Goal: Task Accomplishment & Management: Manage account settings

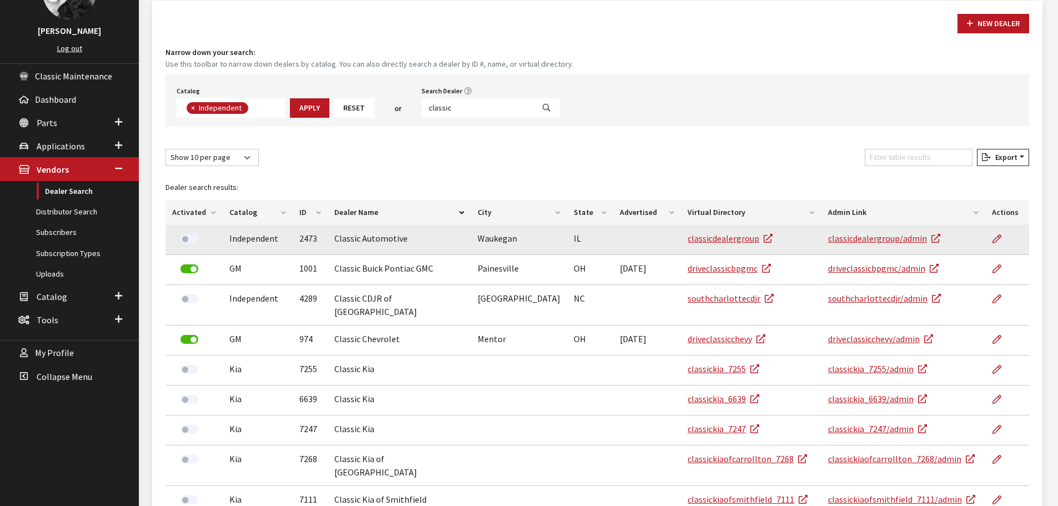
scroll to position [81, 0]
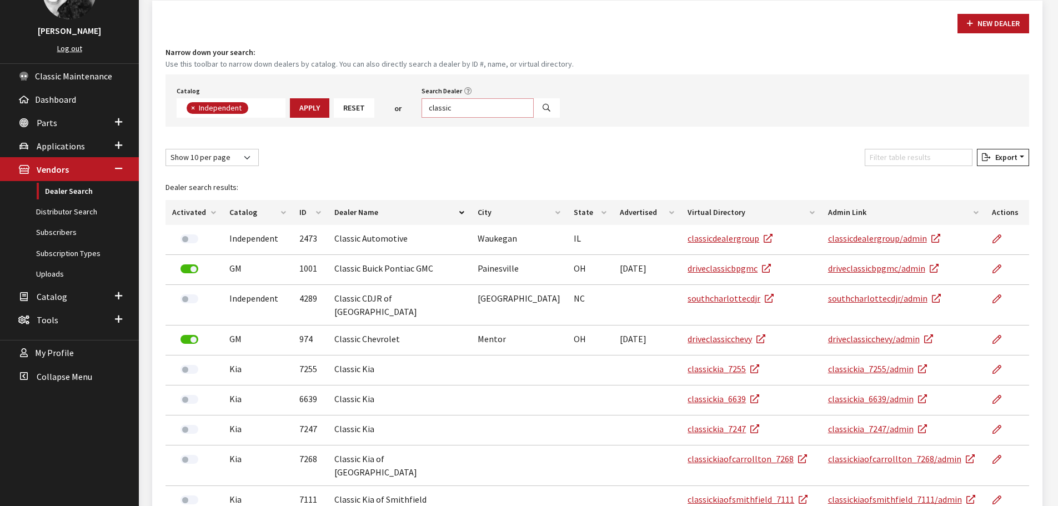
click at [474, 110] on input "classic" at bounding box center [478, 107] width 112 height 19
type input "beardmore"
select select
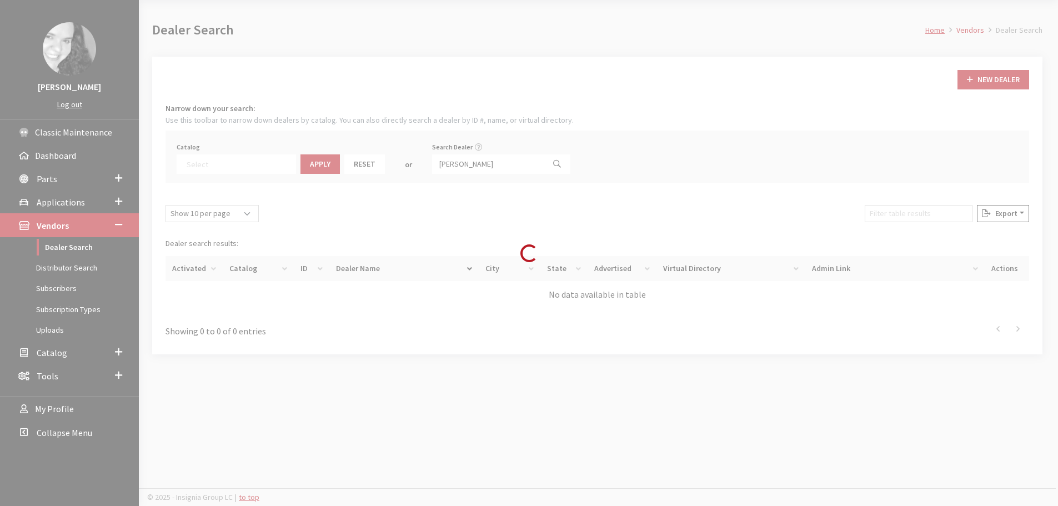
scroll to position [116, 0]
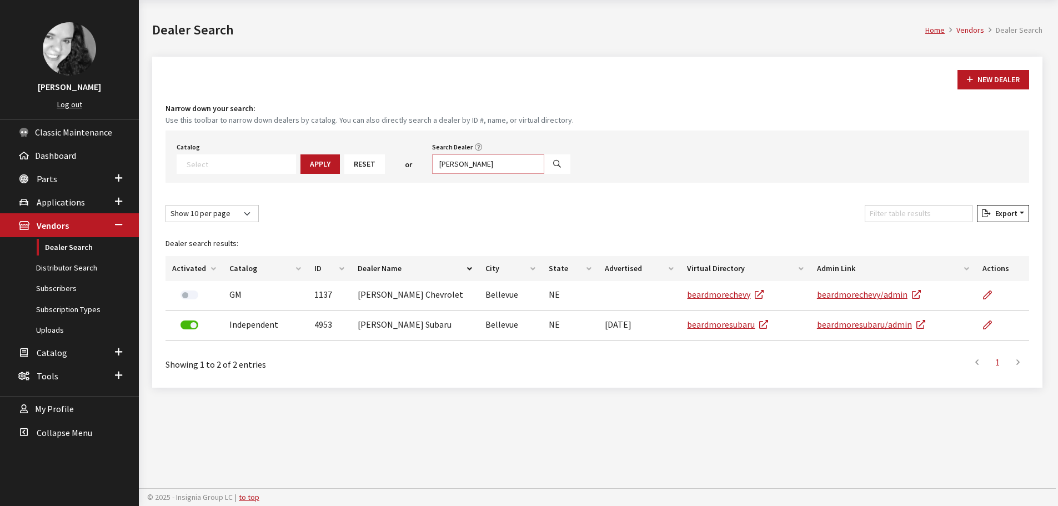
click at [474, 163] on input "beardmore" at bounding box center [488, 163] width 112 height 19
type input "bob all"
select select
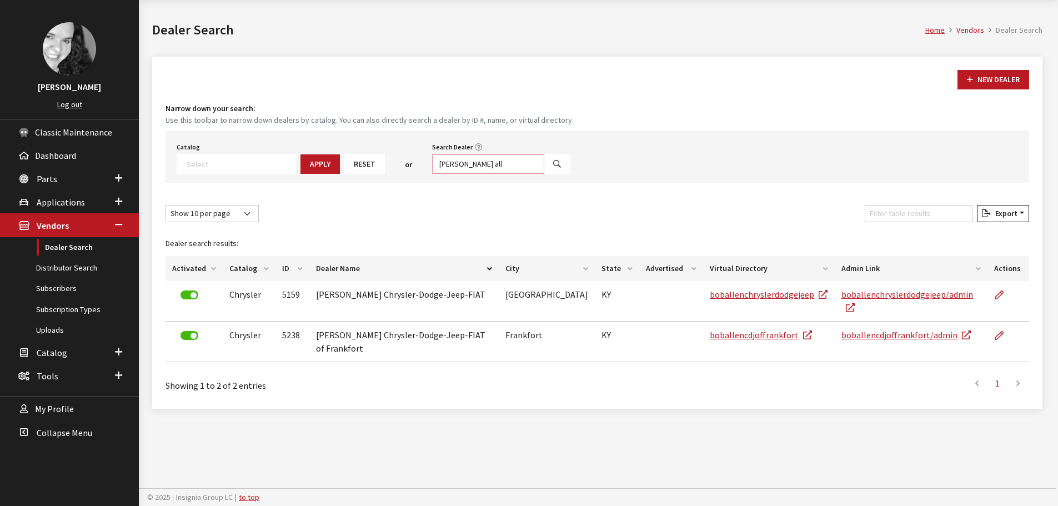
click at [458, 167] on input "bob all" at bounding box center [488, 163] width 112 height 19
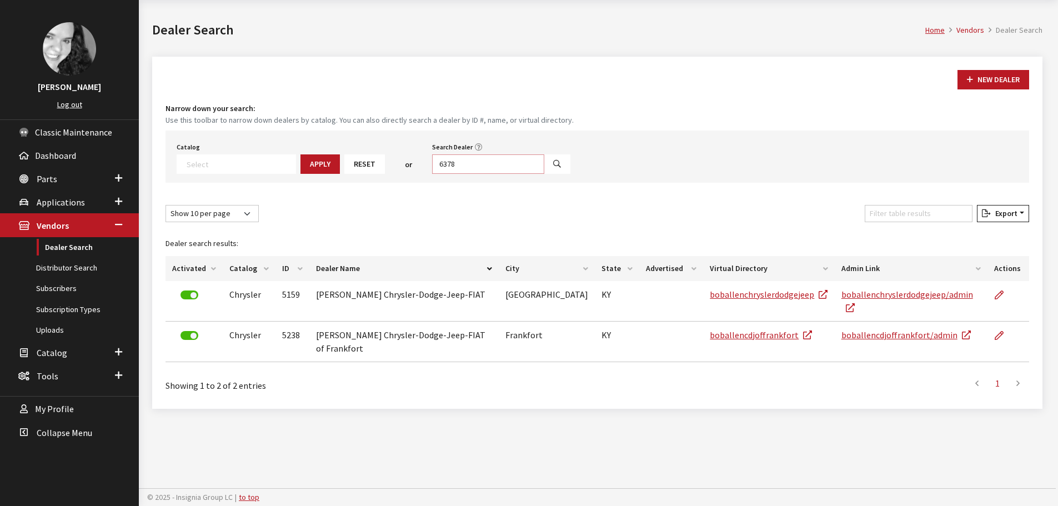
type input "6378"
select select
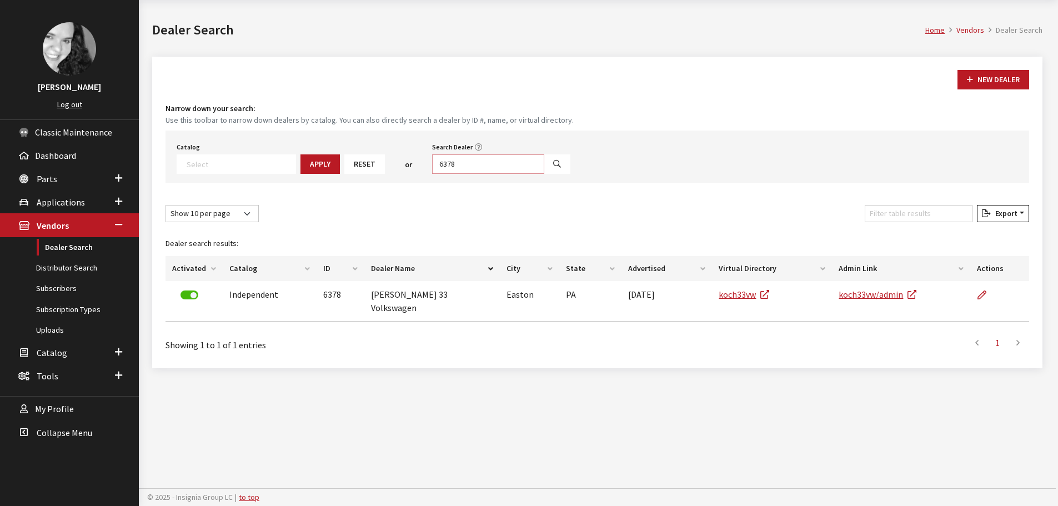
click at [458, 167] on input "6378" at bounding box center [488, 163] width 112 height 19
drag, startPoint x: 422, startPoint y: 167, endPoint x: 451, endPoint y: 171, distance: 29.1
click at [439, 167] on input "6378" at bounding box center [488, 163] width 112 height 19
click at [447, 162] on input "6378" at bounding box center [488, 163] width 112 height 19
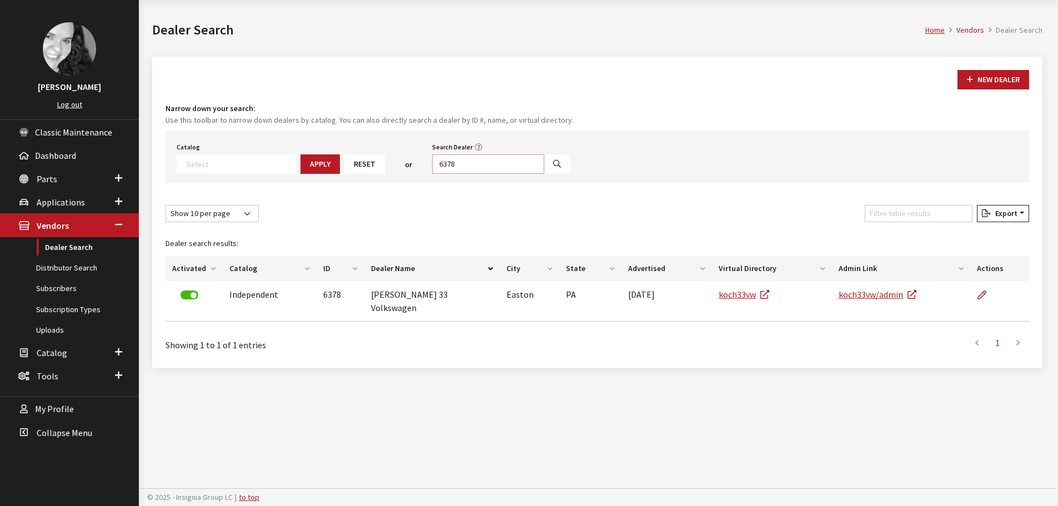
click at [447, 162] on input "6378" at bounding box center [488, 163] width 112 height 19
type input "bob allen"
select select
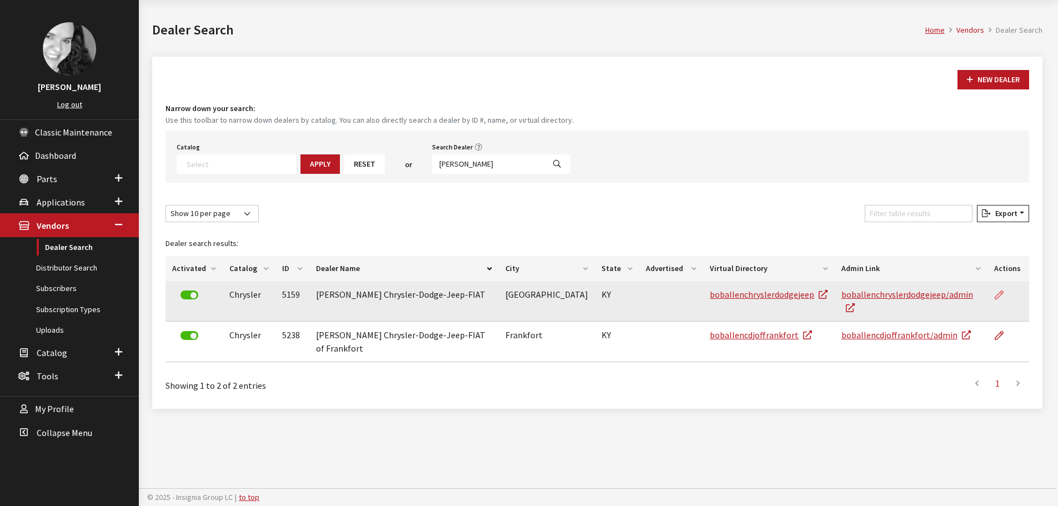
click at [998, 296] on icon at bounding box center [999, 295] width 9 height 9
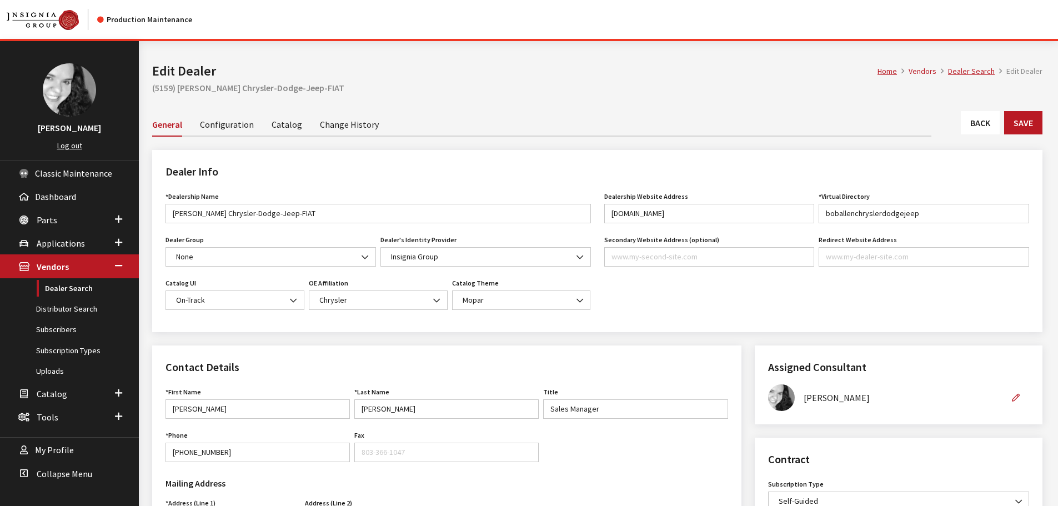
scroll to position [333, 0]
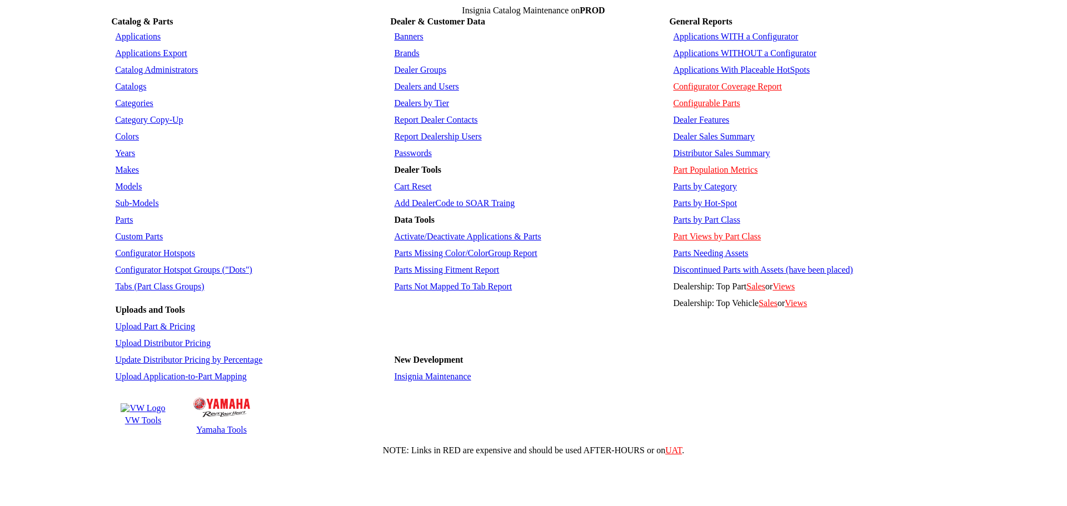
click at [432, 372] on link "Insignia Maintenance" at bounding box center [432, 376] width 77 height 9
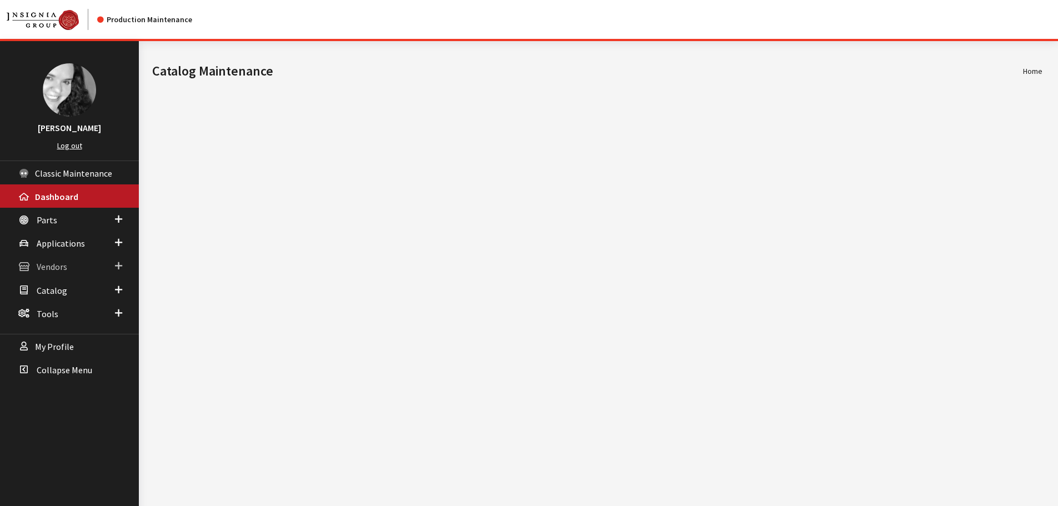
click at [52, 264] on span "Vendors" at bounding box center [52, 267] width 31 height 11
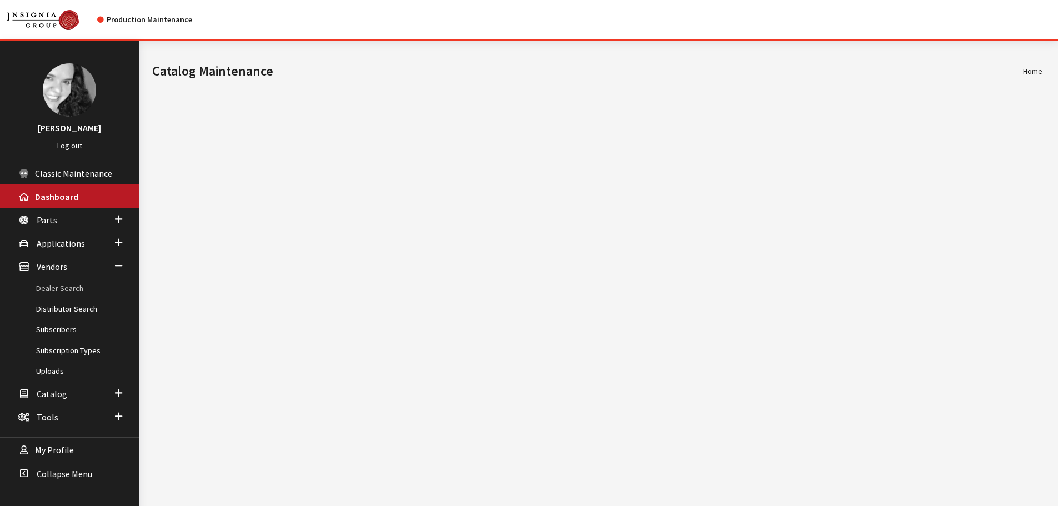
click at [58, 287] on link "Dealer Search" at bounding box center [69, 288] width 139 height 21
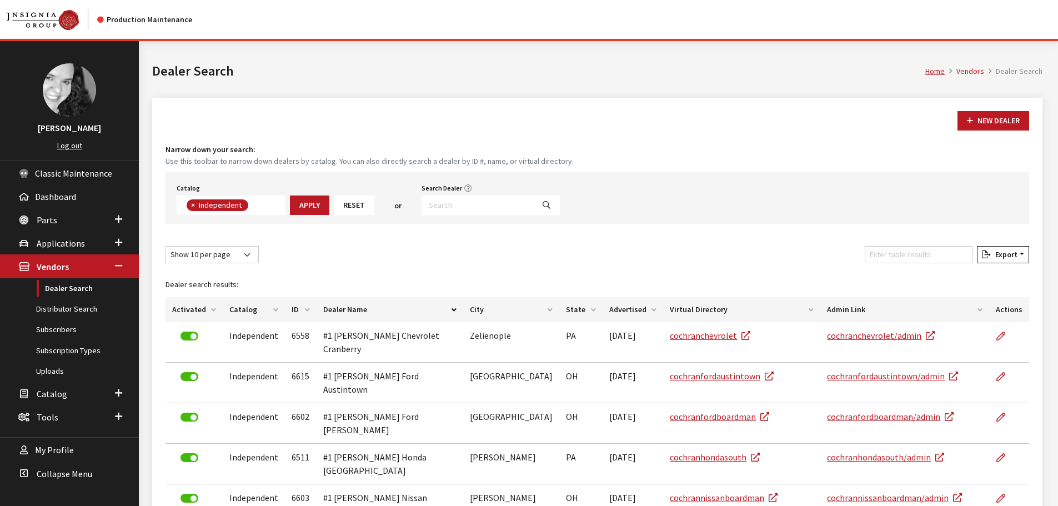
scroll to position [80, 0]
click at [461, 206] on input "Search Dealer" at bounding box center [478, 205] width 112 height 19
type input "grants pass"
select select
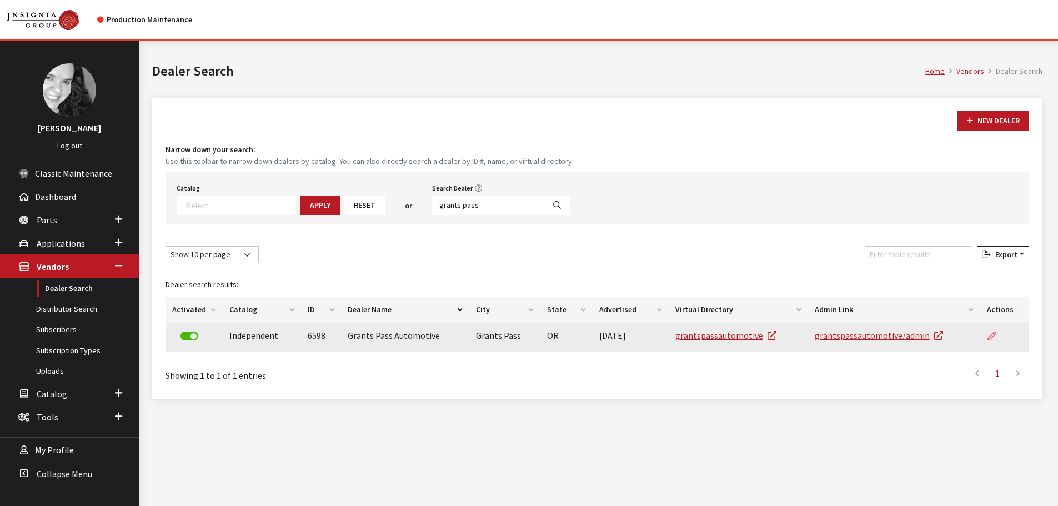
click at [992, 337] on icon at bounding box center [992, 336] width 9 height 9
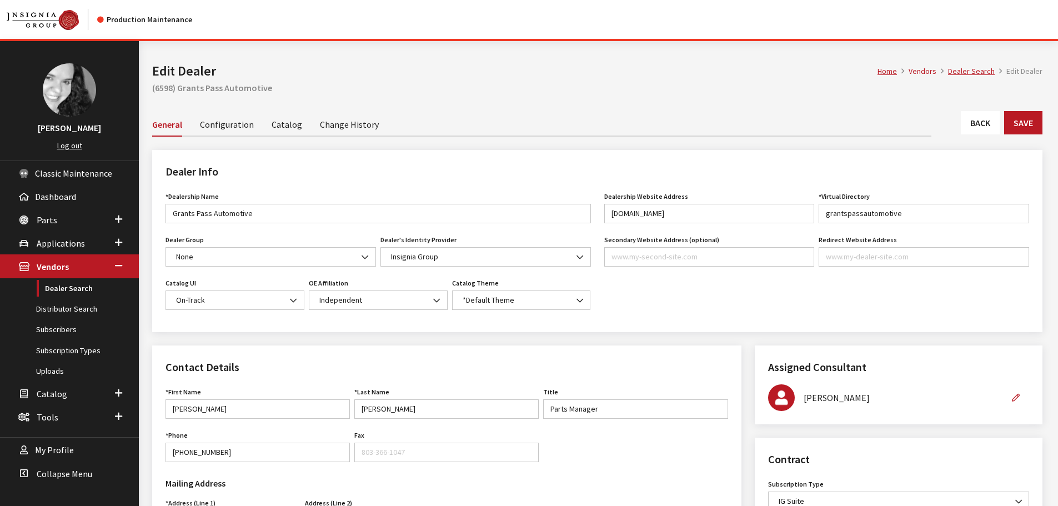
click at [288, 124] on link "Catalog" at bounding box center [287, 123] width 31 height 23
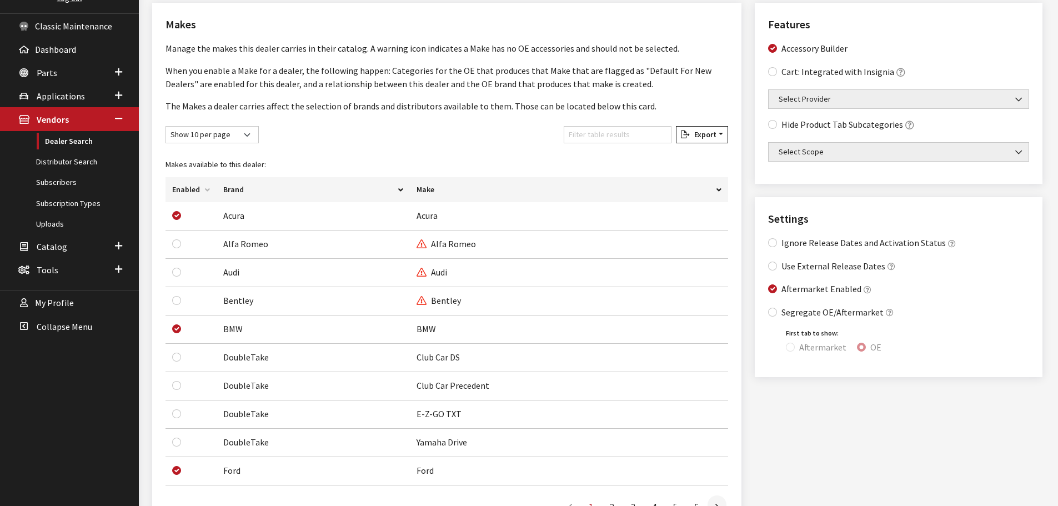
scroll to position [167, 0]
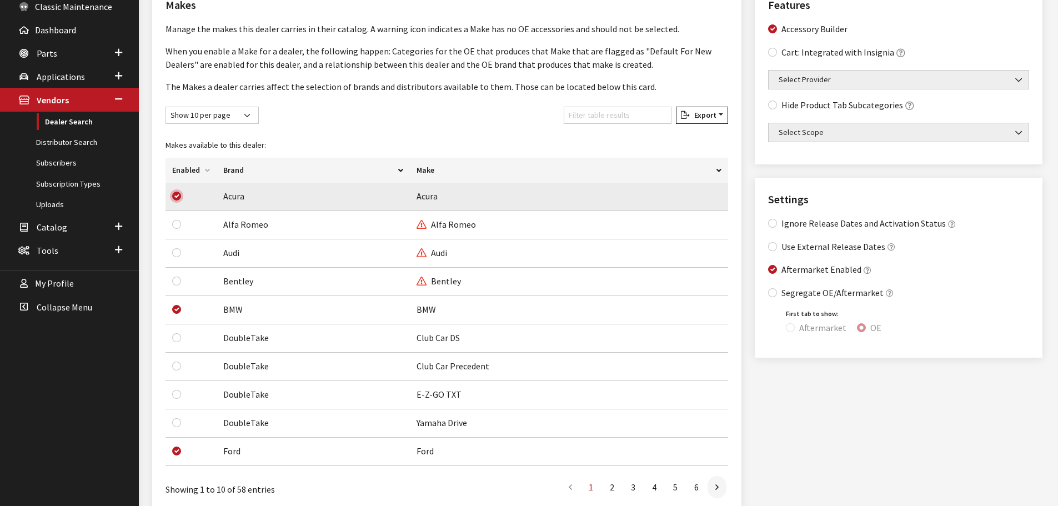
click at [177, 195] on input "checkbox" at bounding box center [176, 196] width 9 height 9
checkbox input "false"
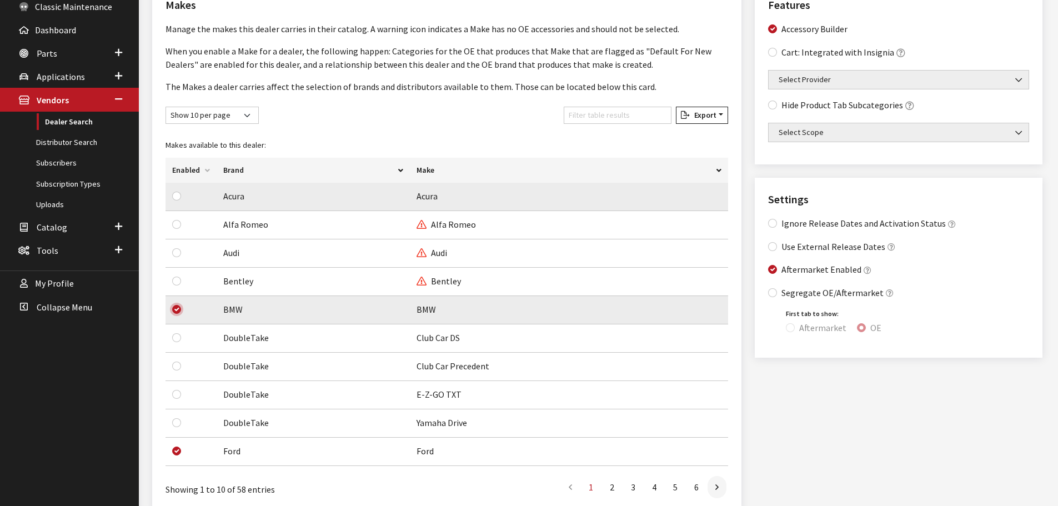
click at [178, 310] on input "checkbox" at bounding box center [176, 309] width 9 height 9
checkbox input "false"
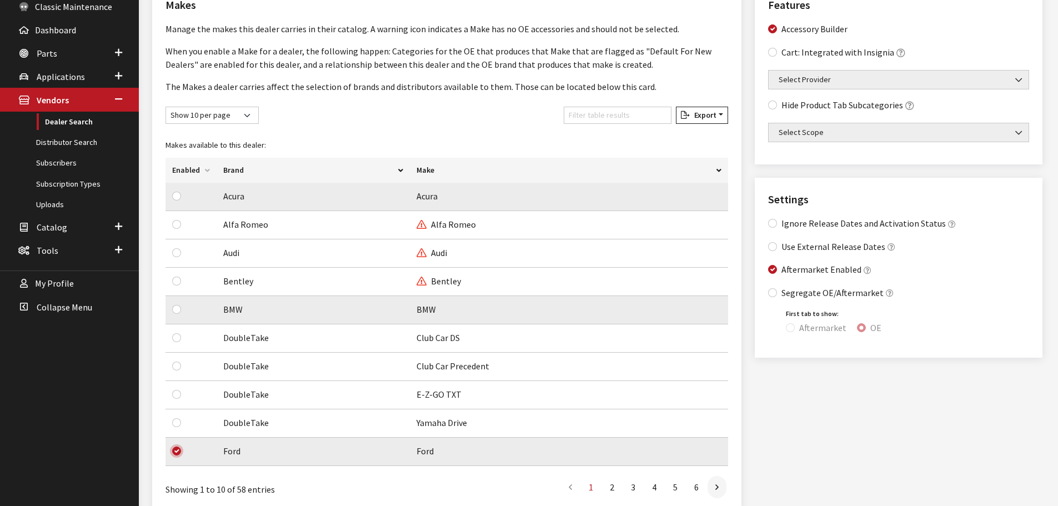
click at [178, 451] on input "checkbox" at bounding box center [176, 451] width 9 height 9
checkbox input "false"
click at [716, 487] on icon at bounding box center [717, 487] width 3 height 9
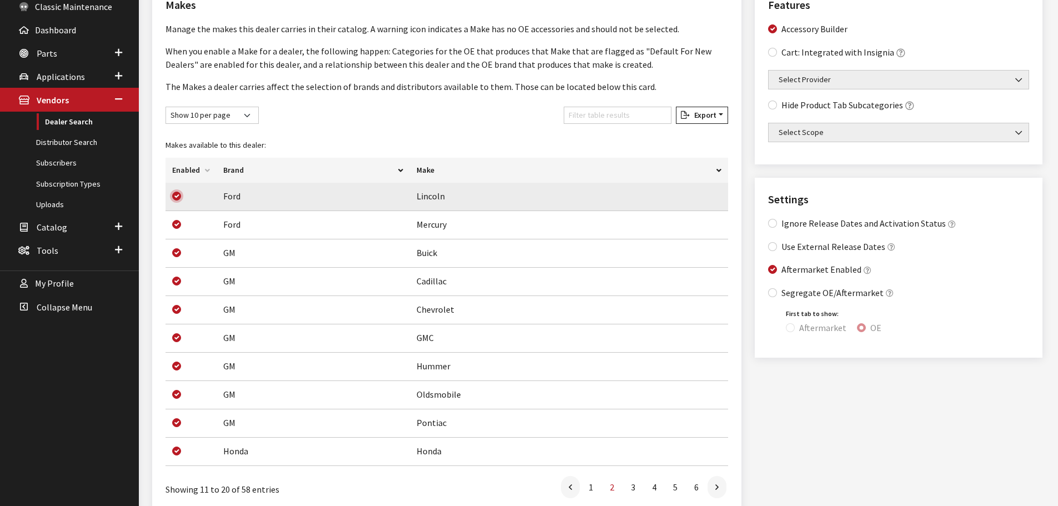
click at [178, 197] on input "checkbox" at bounding box center [176, 196] width 9 height 9
checkbox input "false"
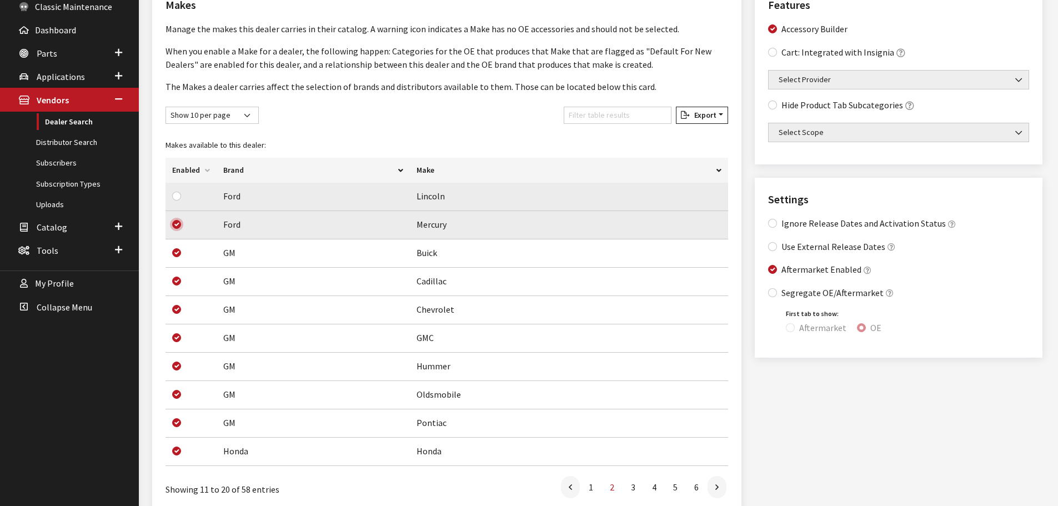
click at [177, 223] on input "checkbox" at bounding box center [176, 224] width 9 height 9
checkbox input "false"
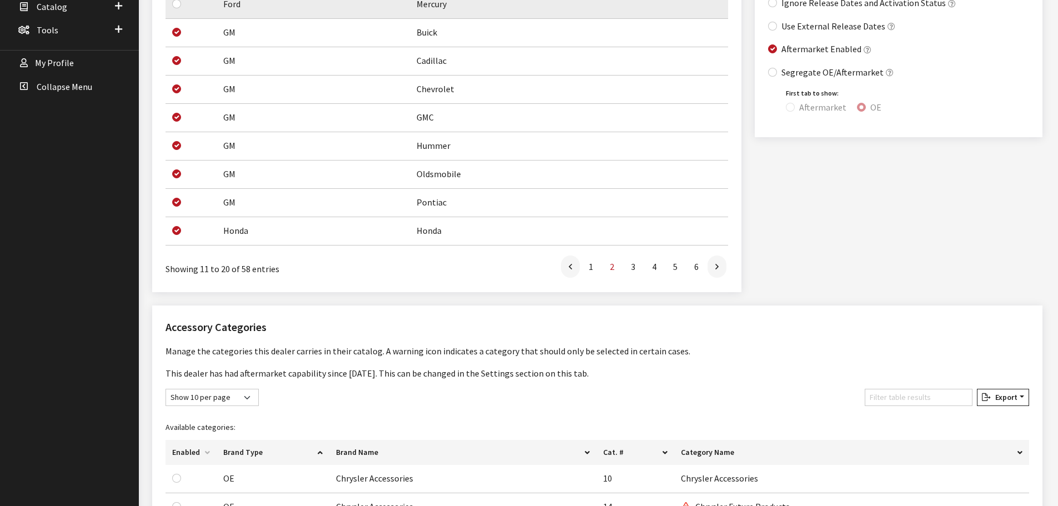
scroll to position [389, 0]
click at [721, 268] on link at bounding box center [717, 265] width 19 height 22
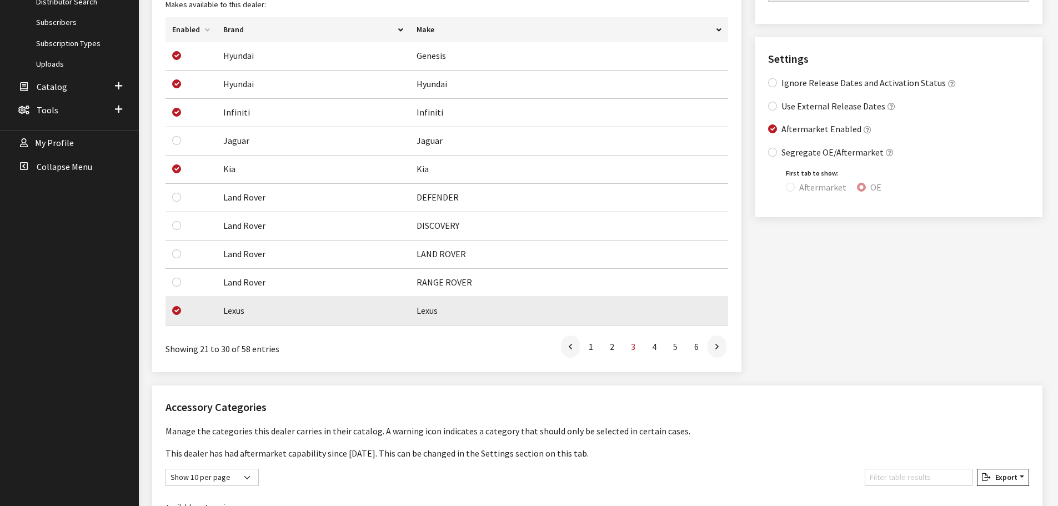
scroll to position [278, 0]
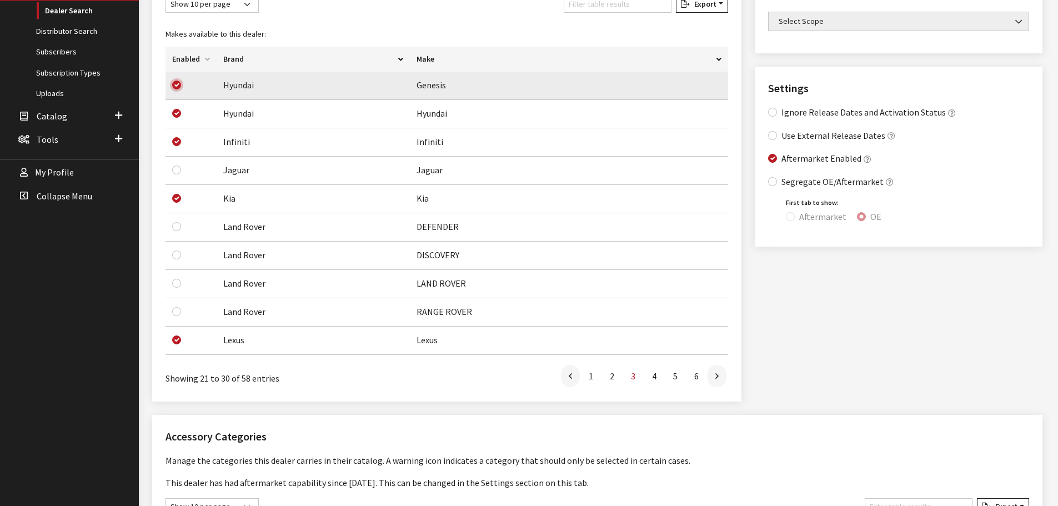
click at [176, 86] on input "checkbox" at bounding box center [176, 85] width 9 height 9
checkbox input "false"
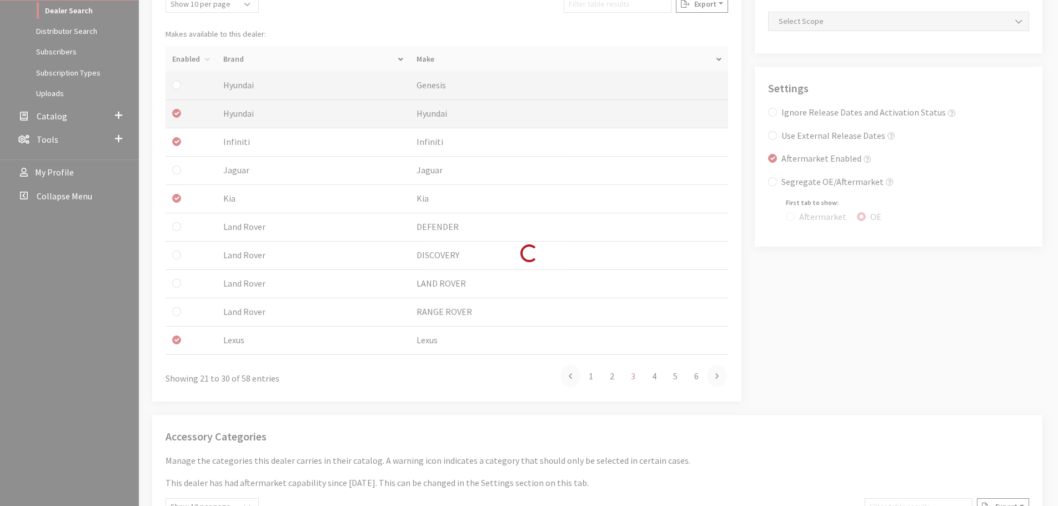
click at [179, 113] on div "Loading..." at bounding box center [529, 253] width 1058 height 506
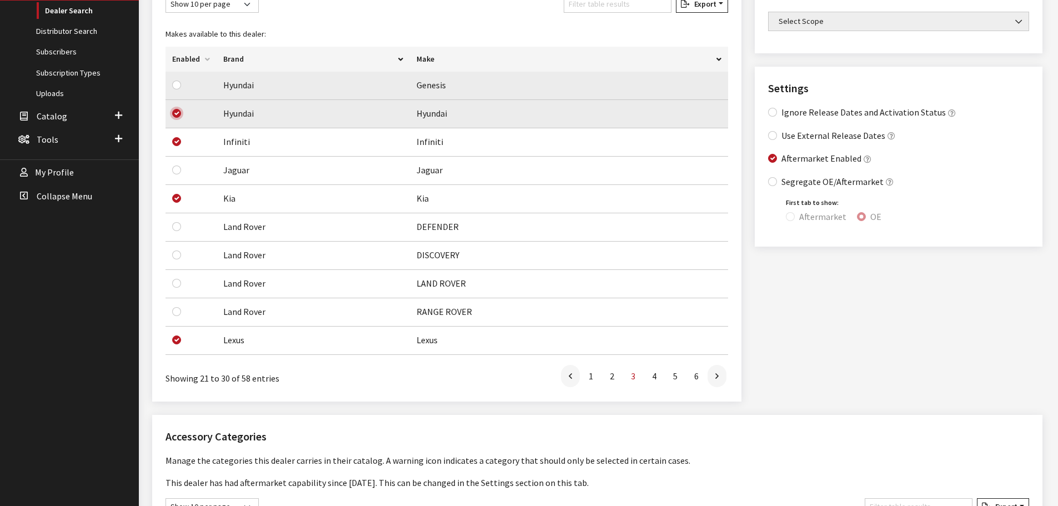
click at [179, 111] on input "checkbox" at bounding box center [176, 113] width 9 height 9
checkbox input "false"
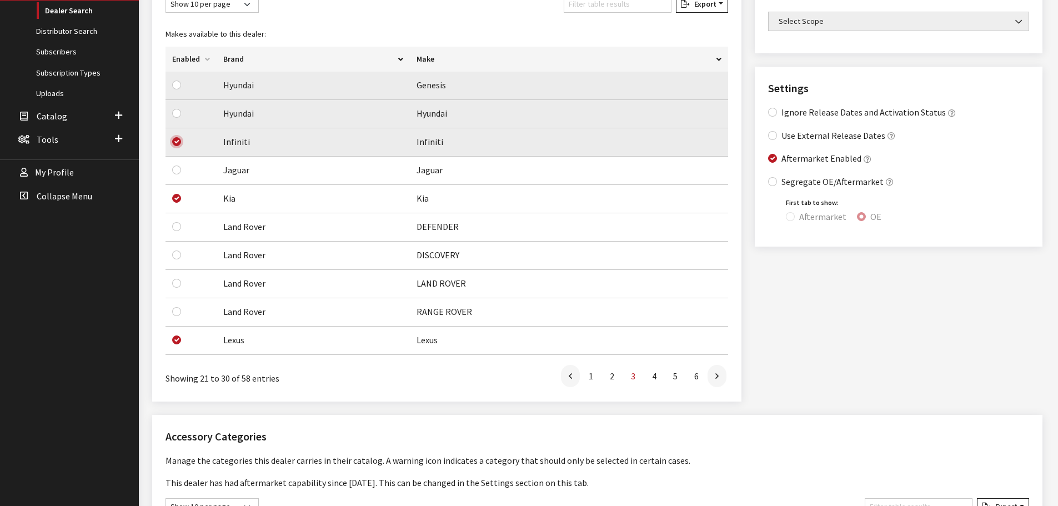
click at [178, 142] on input "checkbox" at bounding box center [176, 141] width 9 height 9
checkbox input "false"
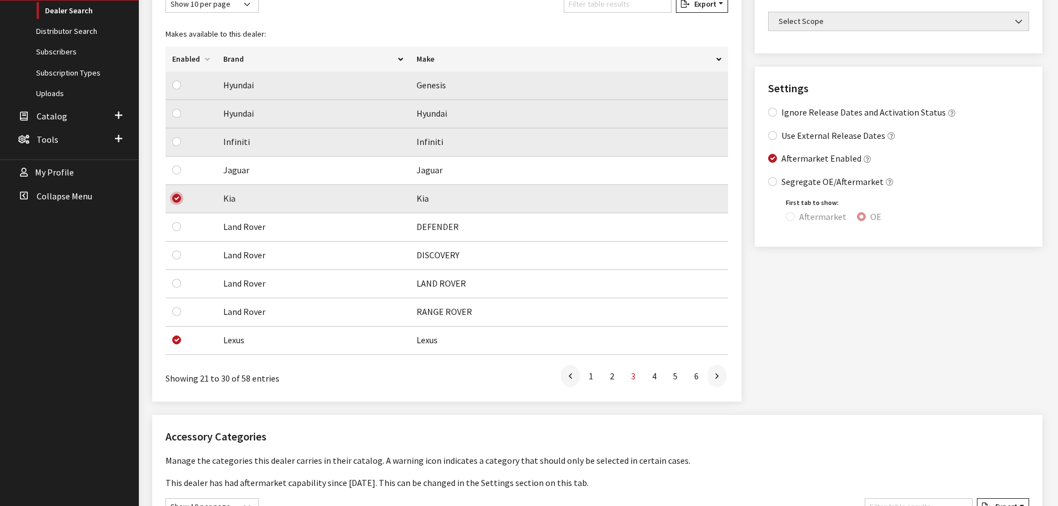
click at [177, 200] on input "checkbox" at bounding box center [176, 198] width 9 height 9
checkbox input "false"
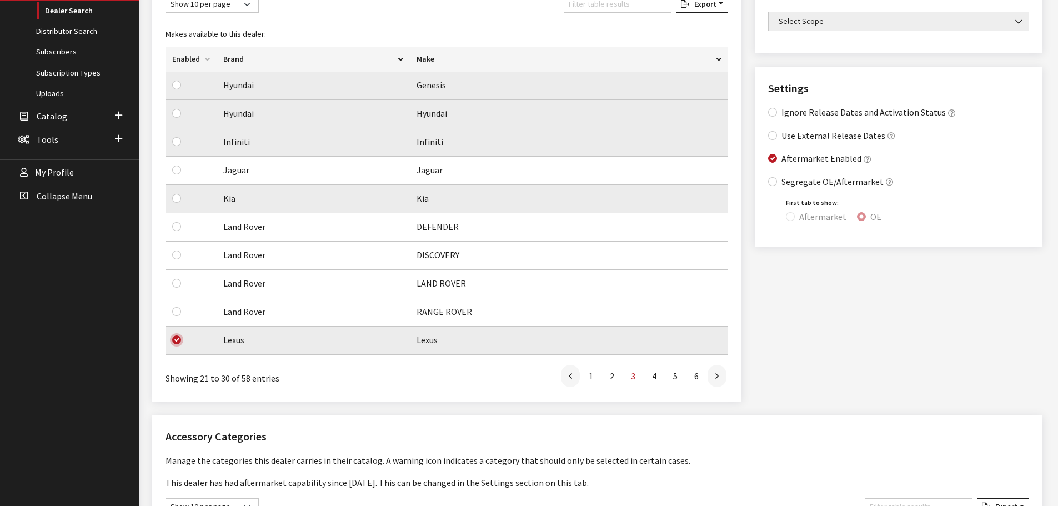
click at [177, 340] on input "checkbox" at bounding box center [176, 340] width 9 height 9
checkbox input "false"
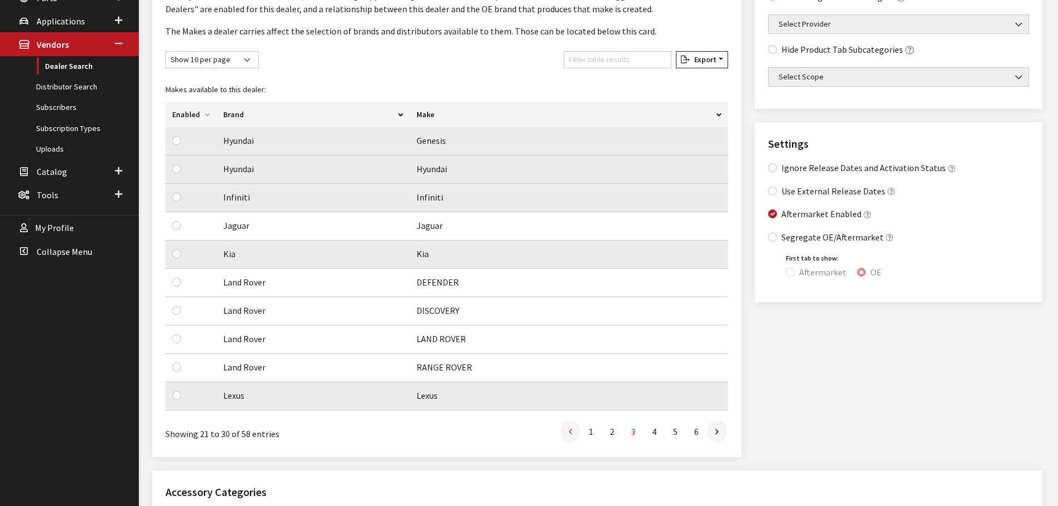
click at [575, 433] on link at bounding box center [570, 432] width 19 height 22
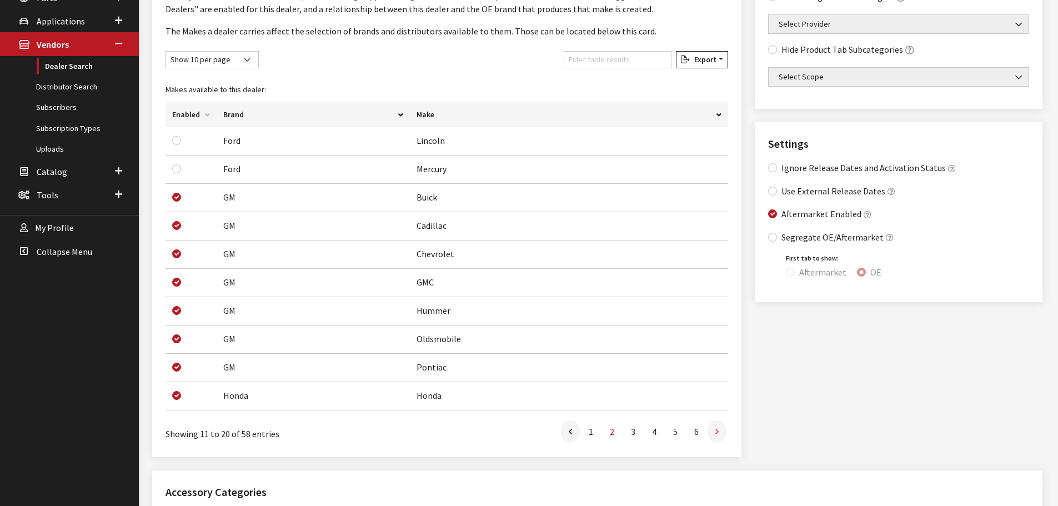
click at [721, 428] on link at bounding box center [717, 432] width 19 height 22
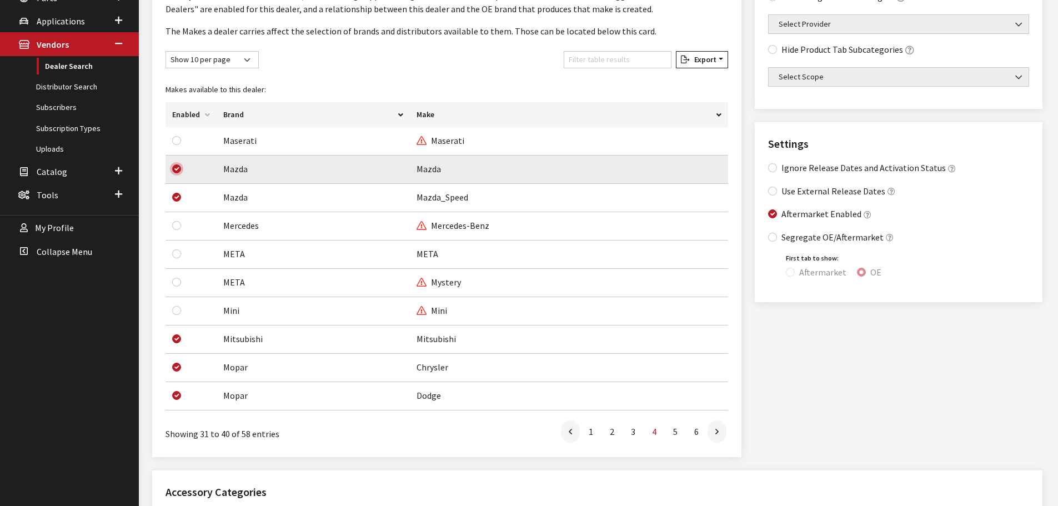
click at [177, 168] on input "checkbox" at bounding box center [176, 168] width 9 height 9
checkbox input "false"
click at [176, 201] on input "checkbox" at bounding box center [176, 197] width 9 height 9
checkbox input "false"
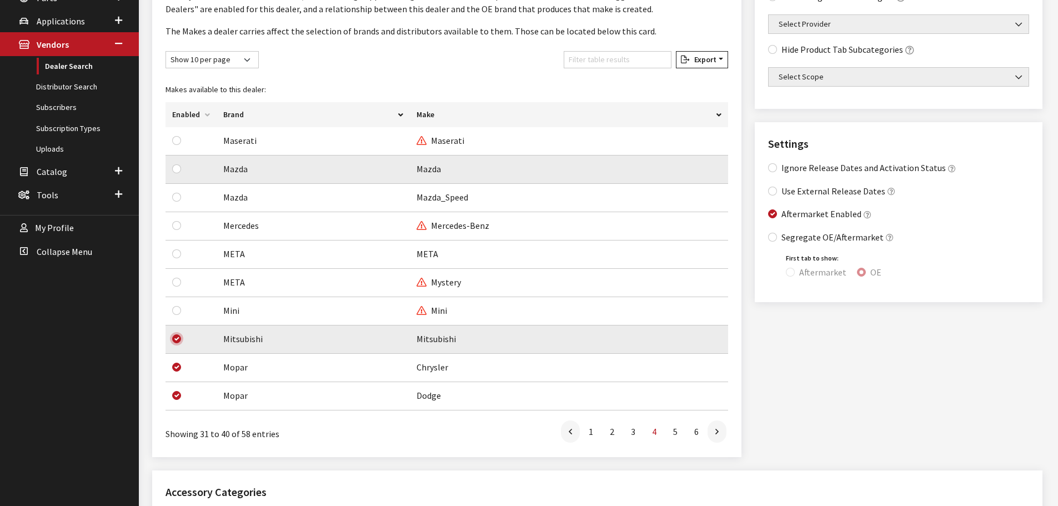
click at [178, 338] on input "checkbox" at bounding box center [176, 338] width 9 height 9
checkbox input "false"
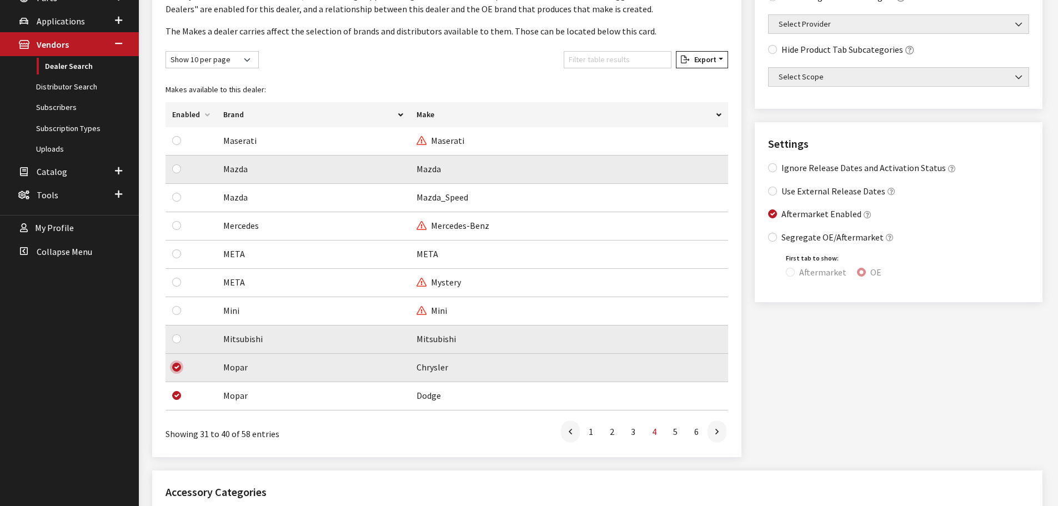
click at [177, 369] on input "checkbox" at bounding box center [176, 367] width 9 height 9
checkbox input "false"
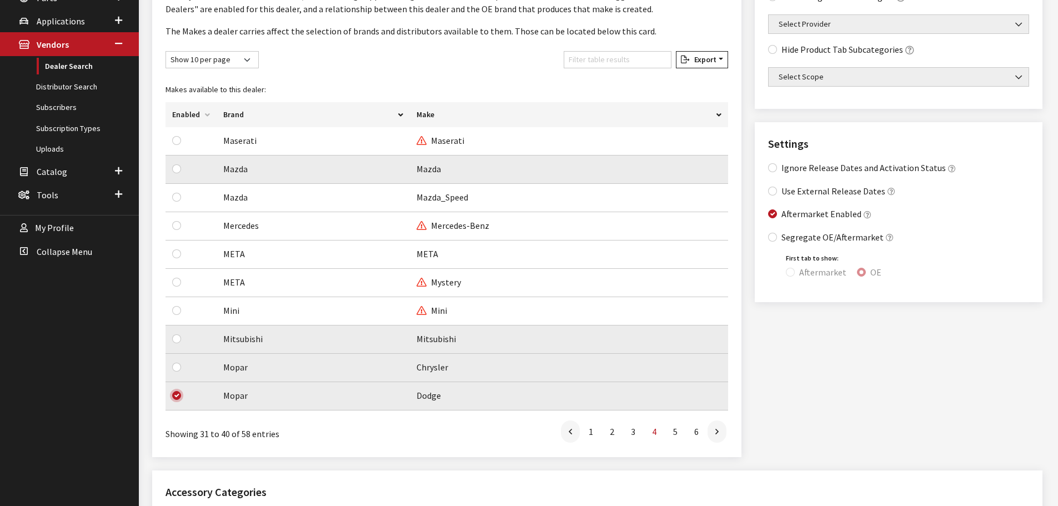
click at [177, 397] on input "checkbox" at bounding box center [176, 395] width 9 height 9
checkbox input "false"
click at [724, 432] on link at bounding box center [717, 432] width 19 height 22
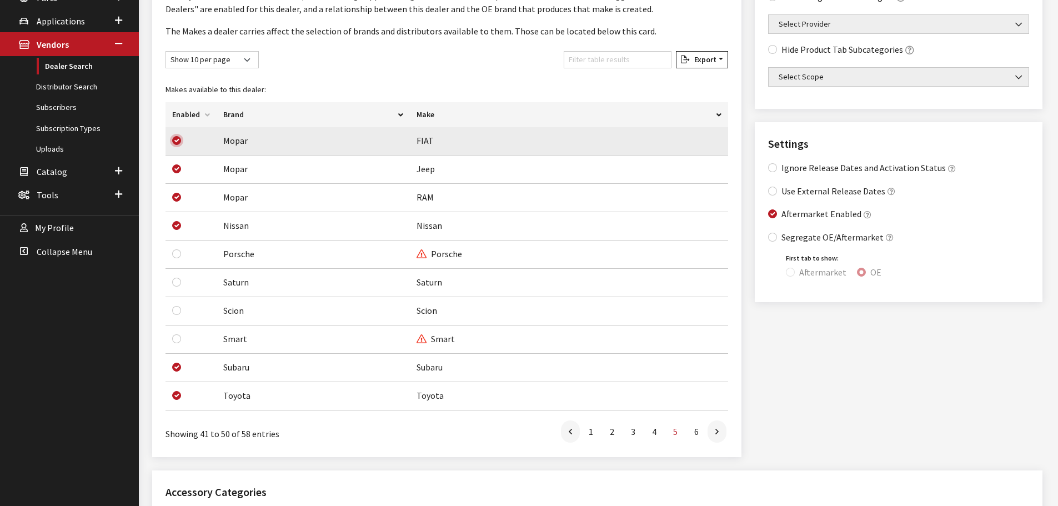
click at [176, 141] on input "checkbox" at bounding box center [176, 140] width 9 height 9
checkbox input "false"
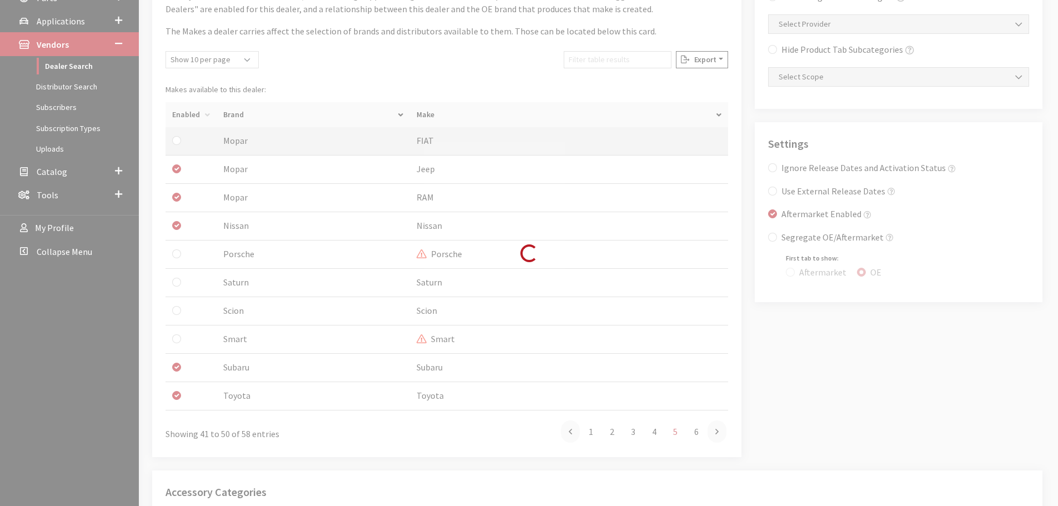
click at [178, 169] on div "Loading..." at bounding box center [529, 253] width 1058 height 506
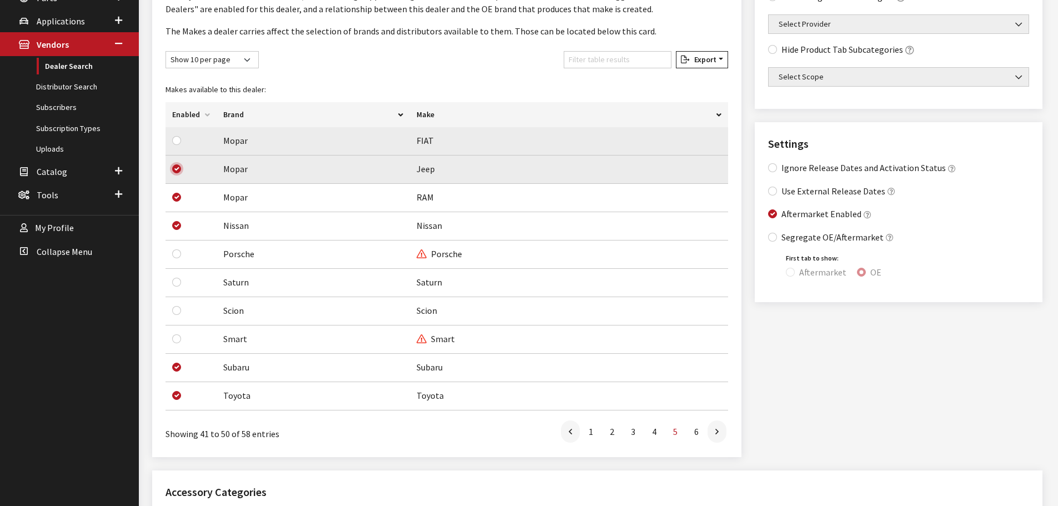
click at [175, 169] on input "checkbox" at bounding box center [176, 168] width 9 height 9
checkbox input "false"
click at [176, 196] on input "checkbox" at bounding box center [176, 197] width 9 height 9
checkbox input "false"
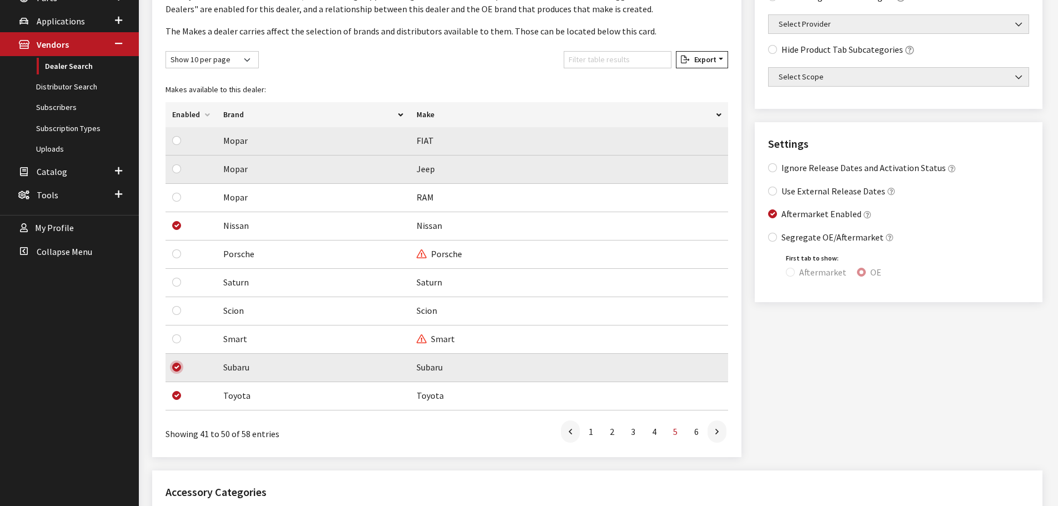
click at [178, 367] on input "checkbox" at bounding box center [176, 367] width 9 height 9
checkbox input "false"
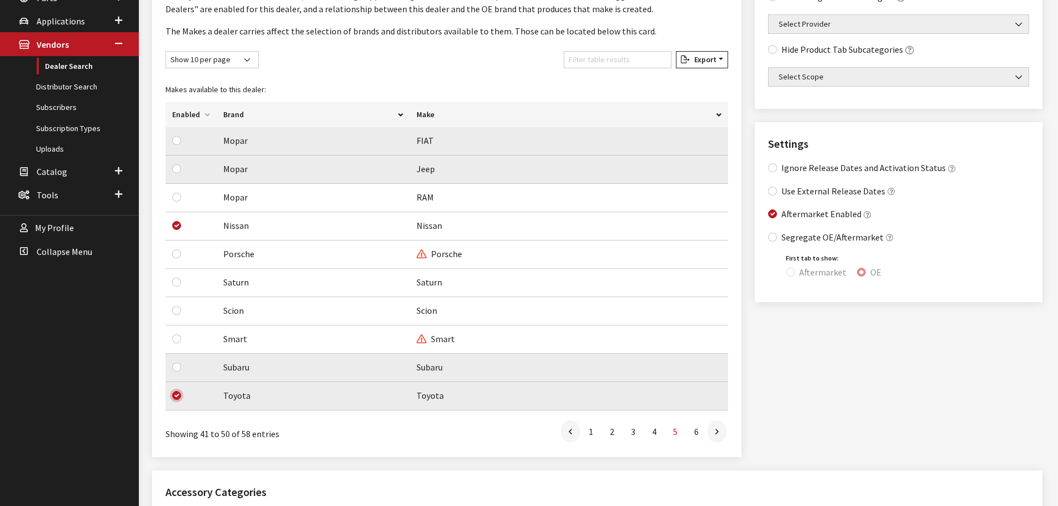
click at [176, 398] on input "checkbox" at bounding box center [176, 395] width 9 height 9
checkbox input "false"
click at [718, 432] on icon at bounding box center [717, 432] width 3 height 9
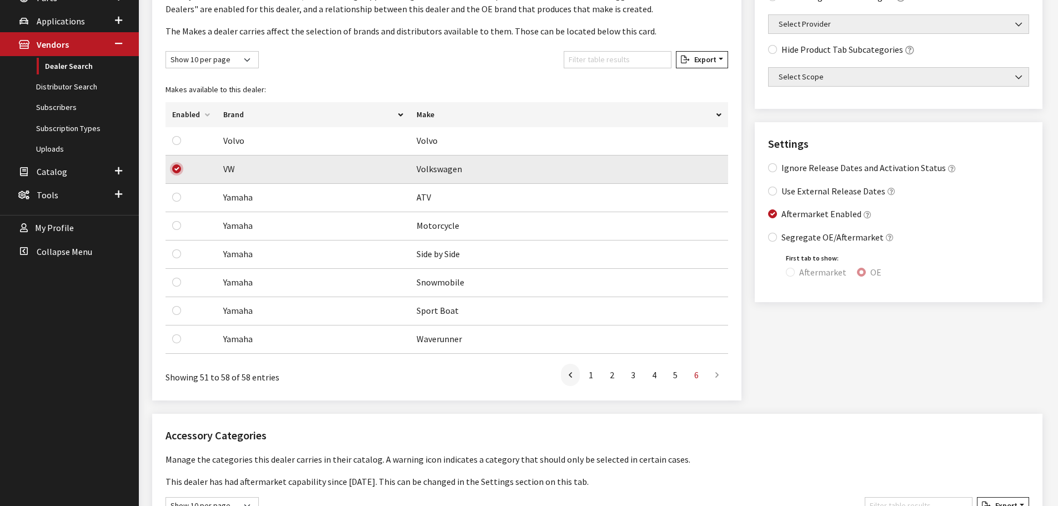
click at [177, 168] on input "checkbox" at bounding box center [176, 168] width 9 height 9
checkbox input "false"
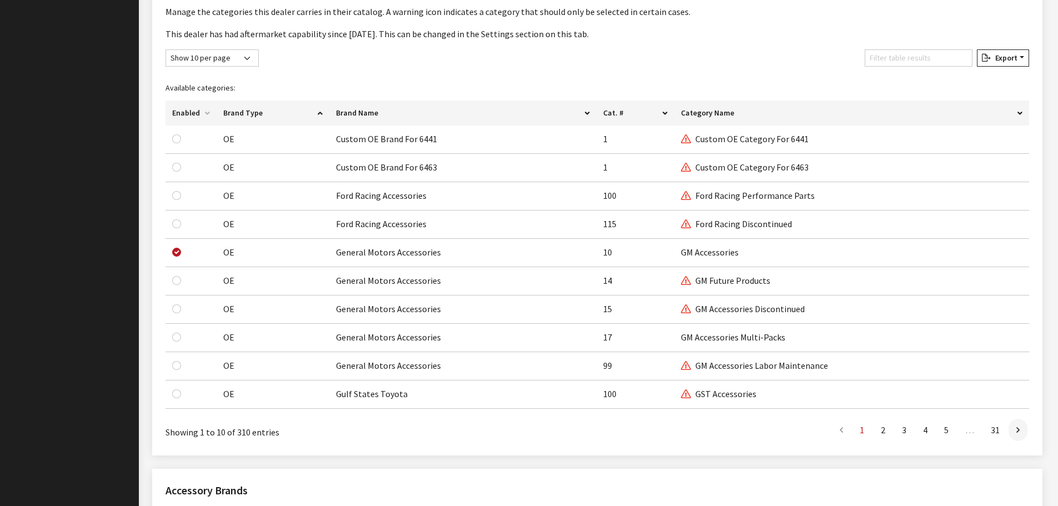
scroll to position [667, 0]
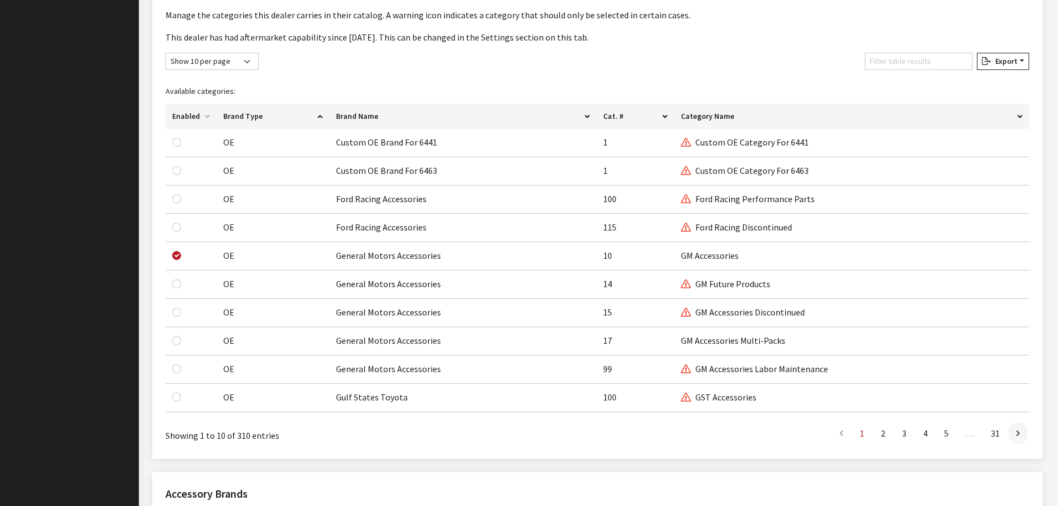
click at [184, 114] on th "Enabled" at bounding box center [191, 116] width 51 height 25
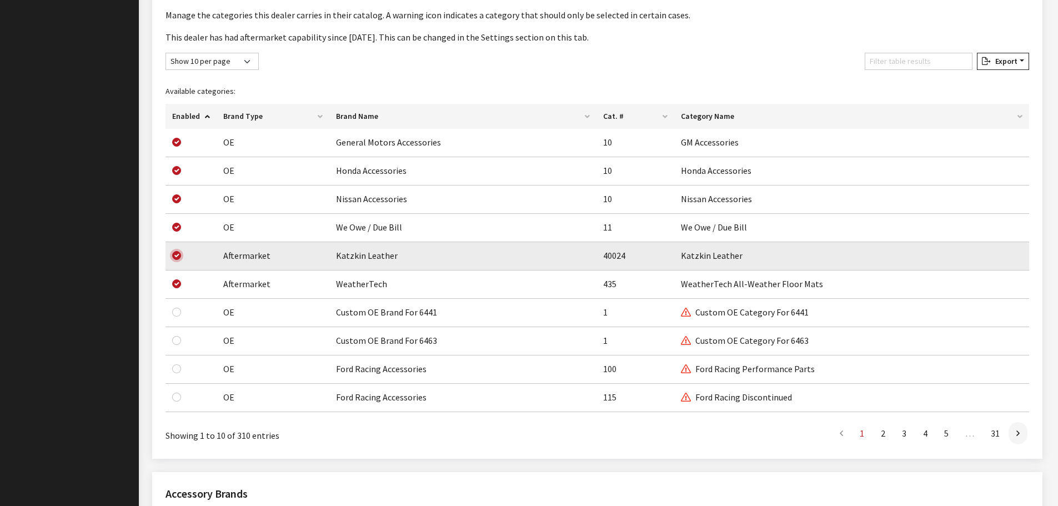
click at [178, 258] on input "checkbox" at bounding box center [176, 255] width 9 height 9
checkbox input "false"
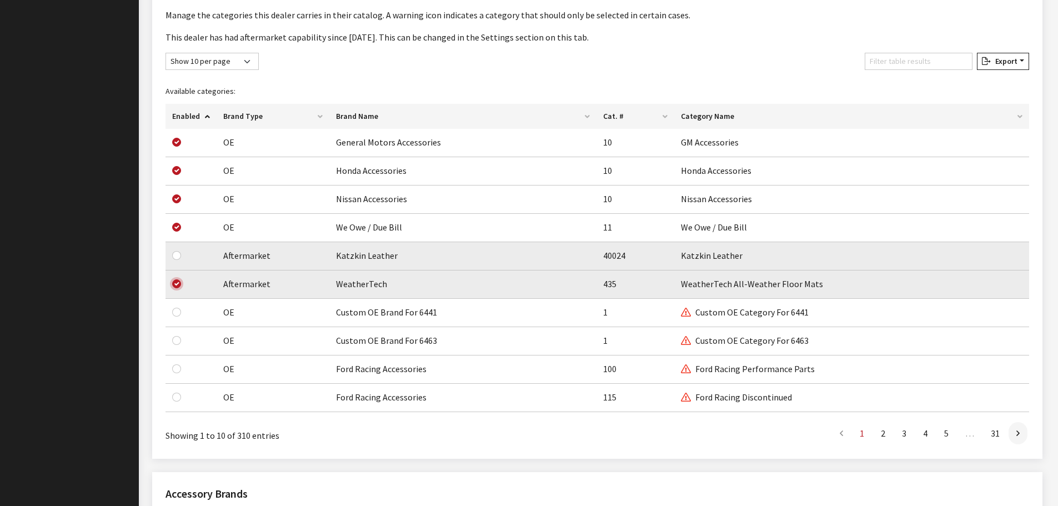
click at [177, 283] on input "checkbox" at bounding box center [176, 283] width 9 height 9
checkbox input "false"
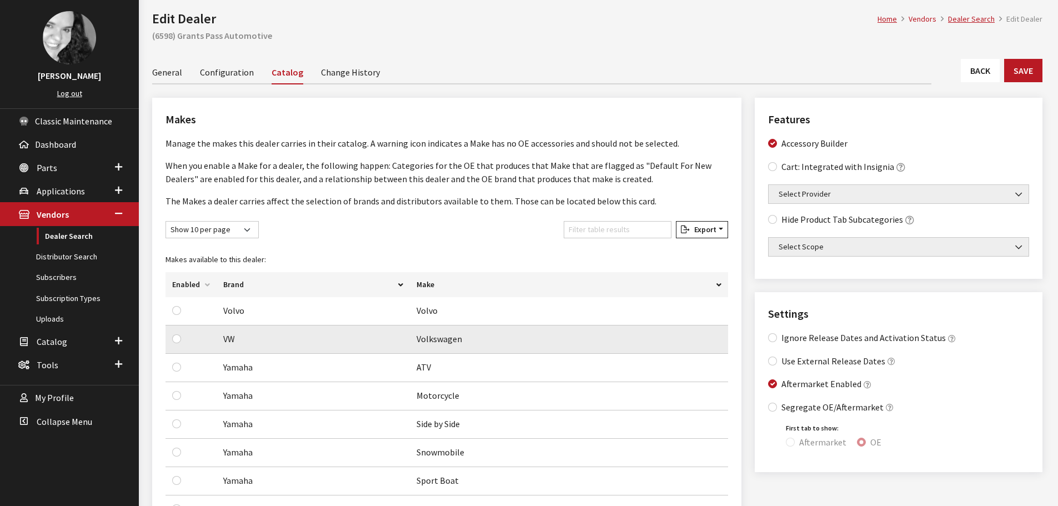
scroll to position [0, 0]
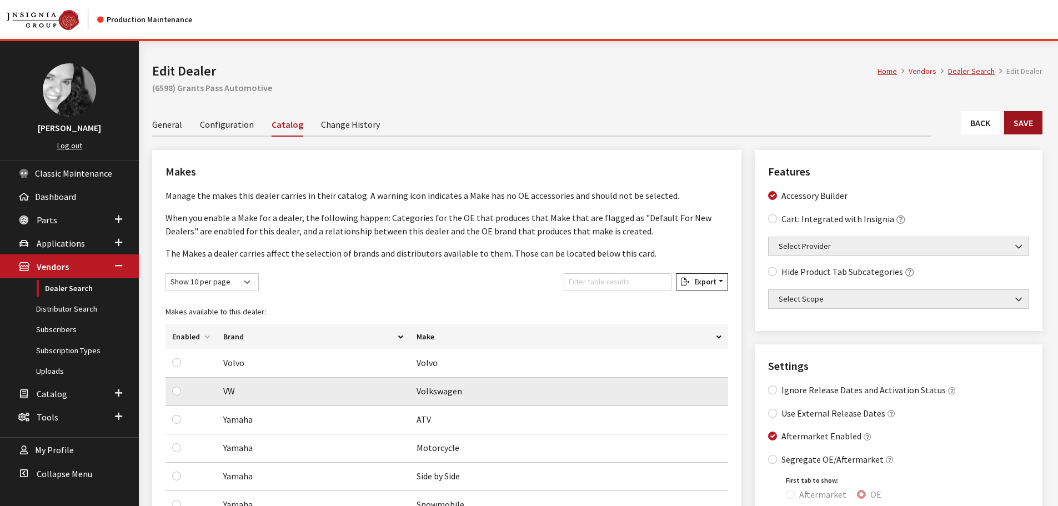
click at [1033, 126] on button "Save" at bounding box center [1023, 122] width 38 height 23
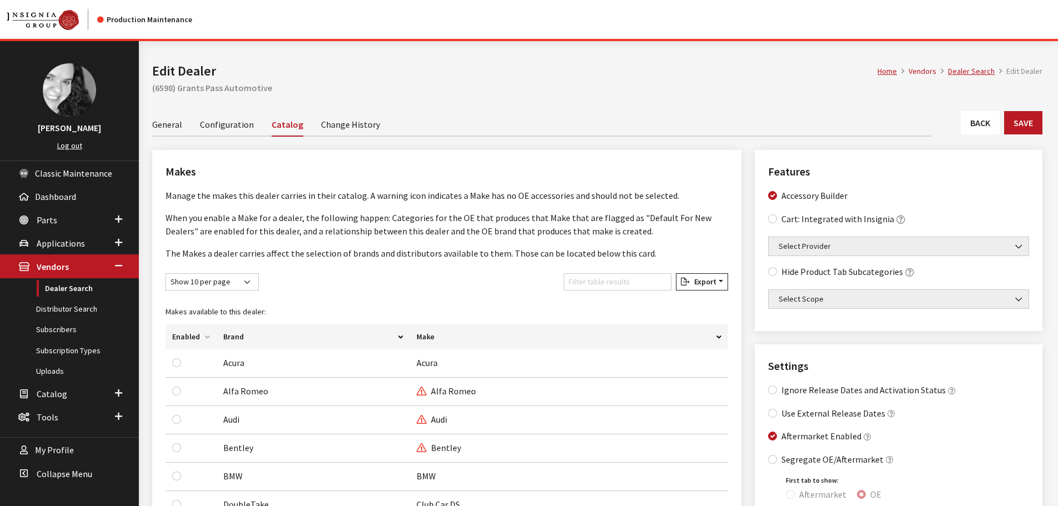
click at [993, 126] on link "Back" at bounding box center [980, 122] width 39 height 23
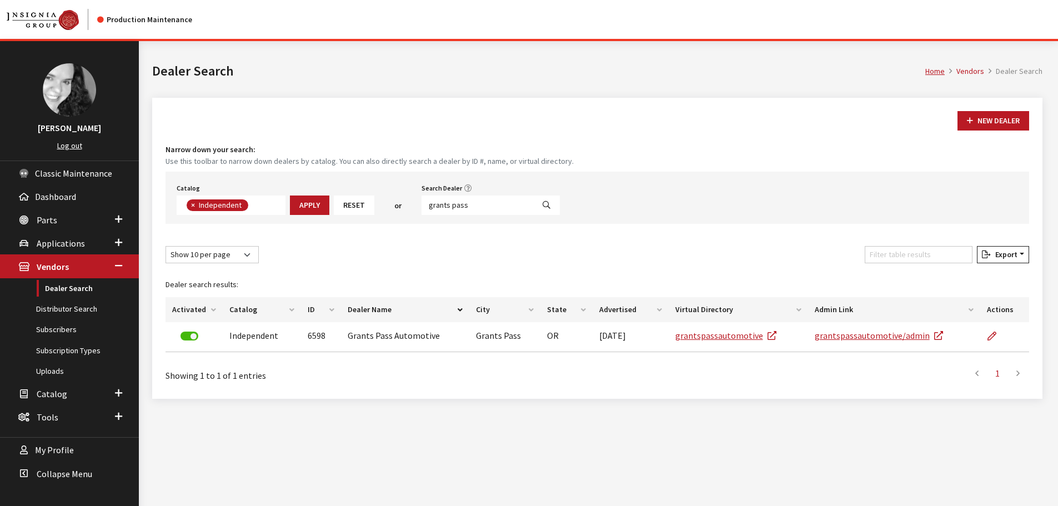
scroll to position [81, 0]
